Goal: Information Seeking & Learning: Learn about a topic

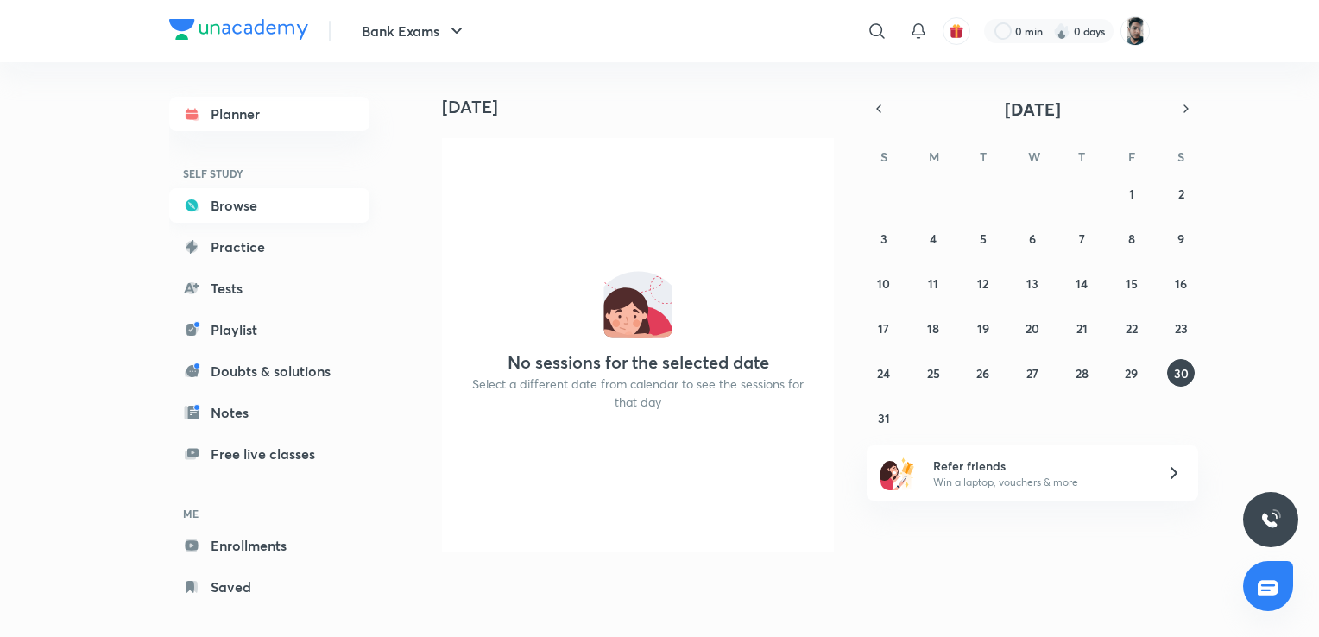
click at [238, 203] on link "Browse" at bounding box center [269, 205] width 200 height 35
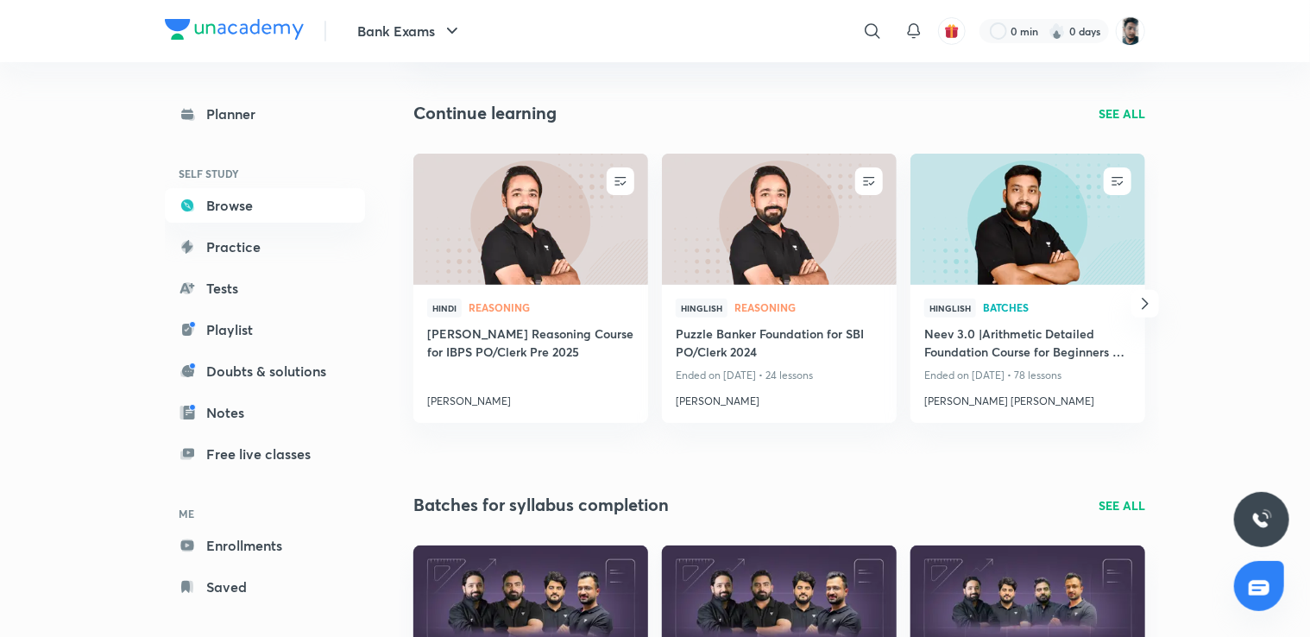
scroll to position [159, 0]
click at [513, 334] on h4 "[PERSON_NAME] Reasoning Course for IBPS PO/Clerk Pre 2025" at bounding box center [530, 344] width 207 height 40
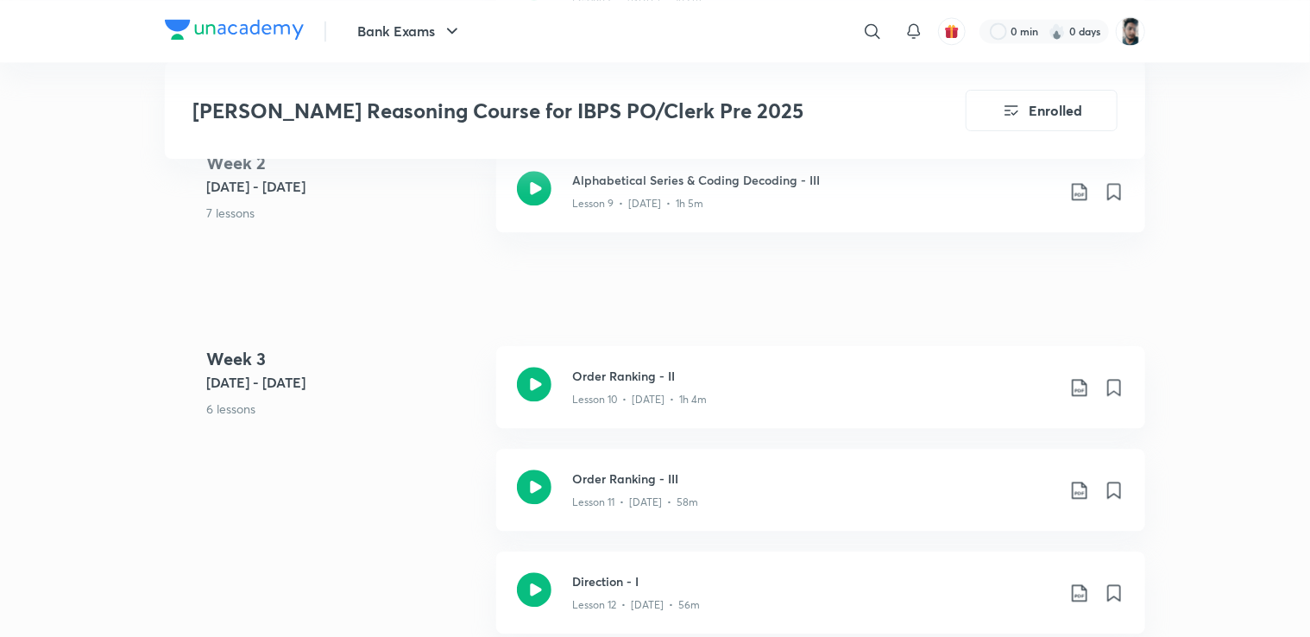
scroll to position [1983, 0]
click at [535, 368] on icon at bounding box center [534, 385] width 35 height 35
